Goal: Information Seeking & Learning: Learn about a topic

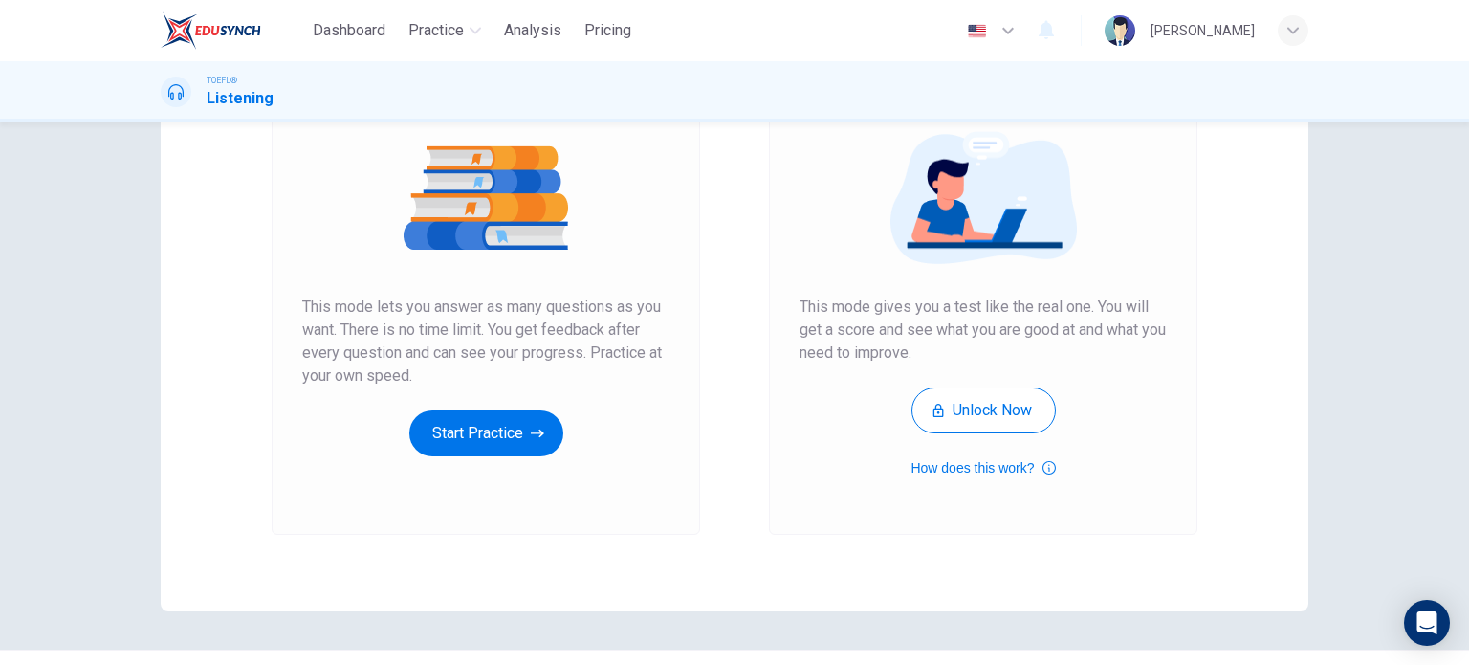
scroll to position [214, 0]
click at [481, 431] on button "Start Practice" at bounding box center [486, 433] width 154 height 46
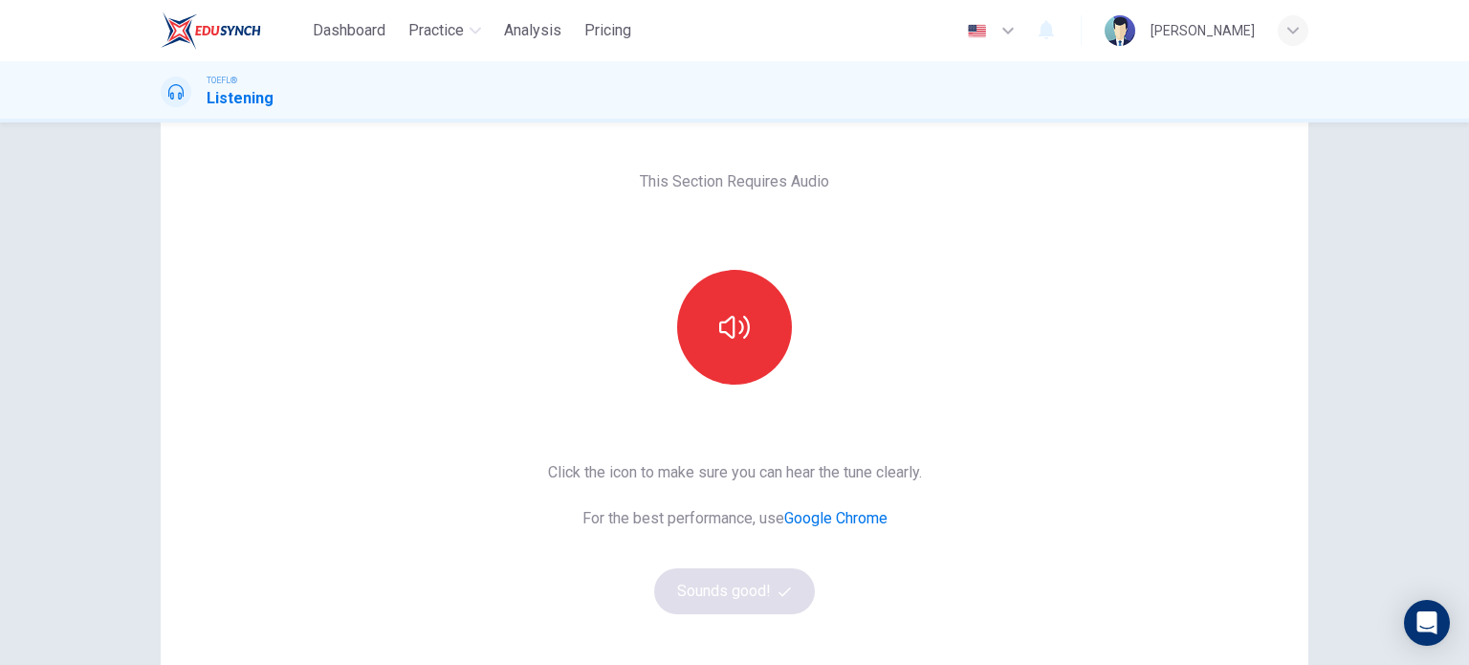
scroll to position [64, 0]
click at [738, 341] on icon "button" at bounding box center [734, 330] width 31 height 31
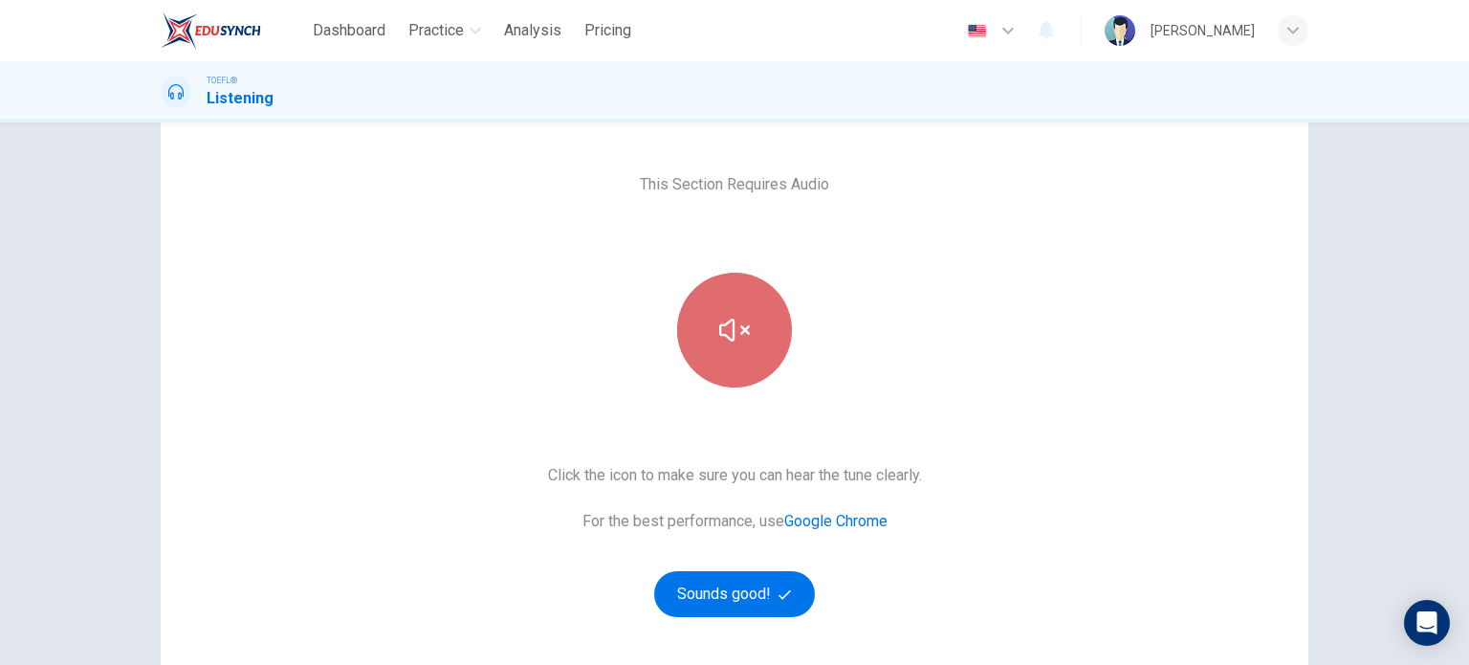
click at [739, 330] on icon "button" at bounding box center [734, 330] width 31 height 23
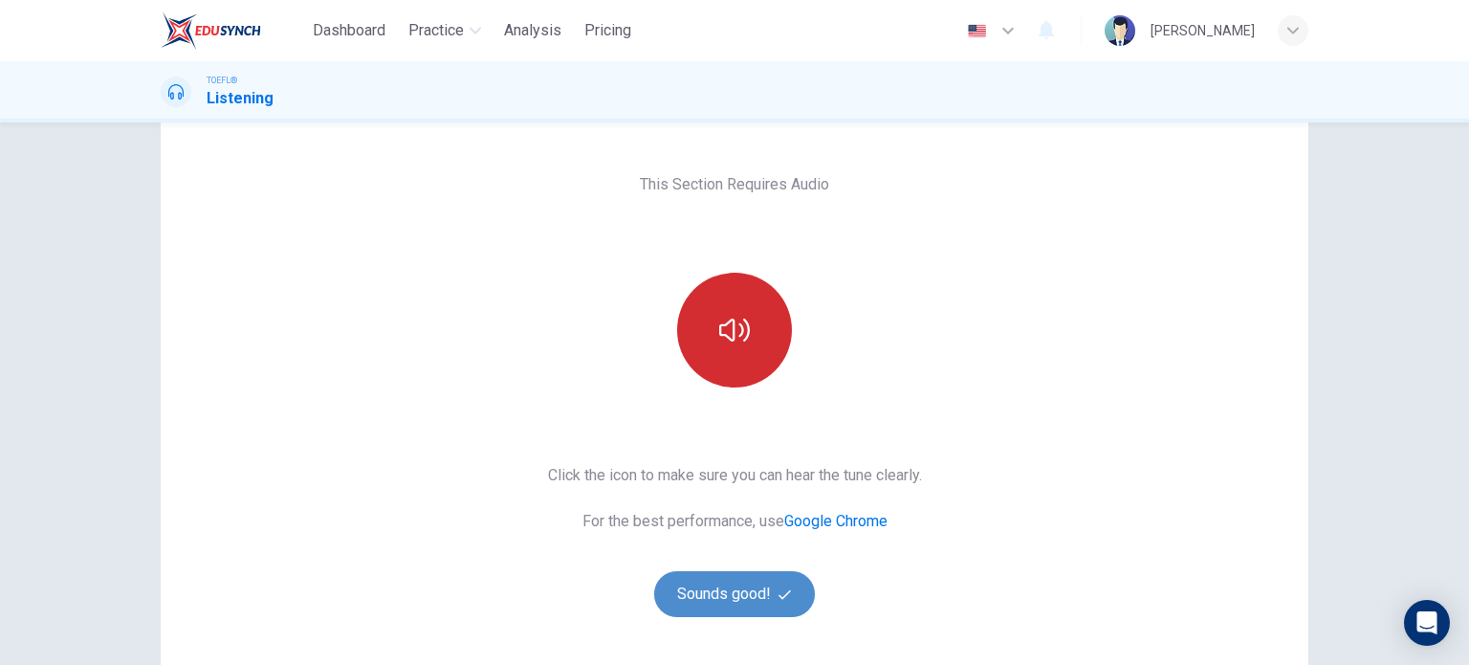
click at [727, 592] on button "Sounds good!" at bounding box center [734, 594] width 161 height 46
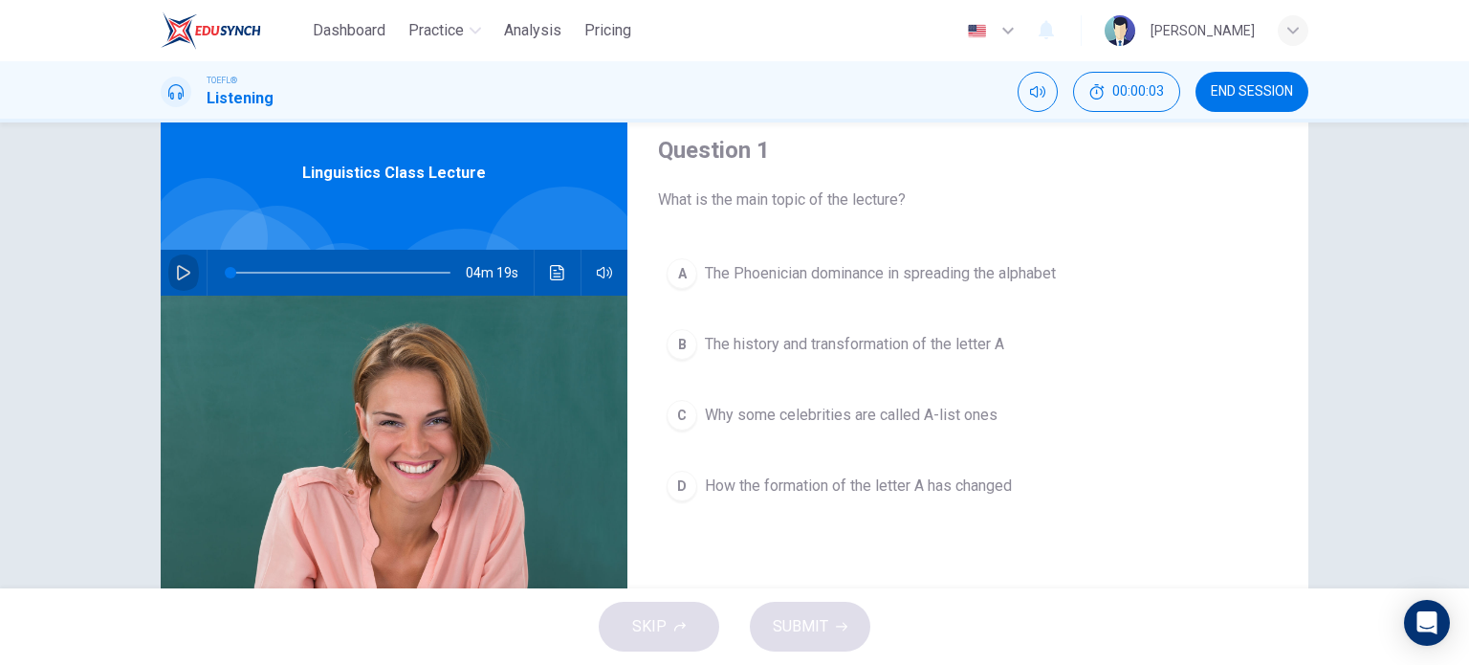
click at [176, 274] on icon "button" at bounding box center [183, 272] width 15 height 15
type input "4"
